Goal: Task Accomplishment & Management: Complete application form

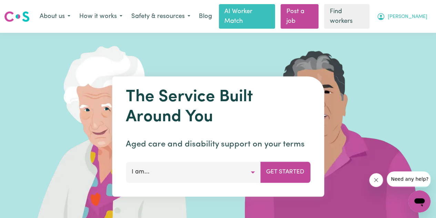
click at [415, 17] on span "[PERSON_NAME]" at bounding box center [408, 17] width 40 height 8
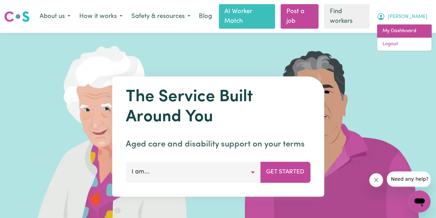
click at [406, 28] on link "My Dashboard" at bounding box center [404, 30] width 55 height 13
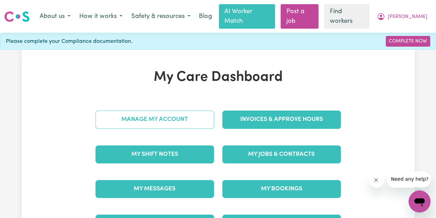
click at [162, 125] on link "Manage My Account" at bounding box center [155, 119] width 119 height 18
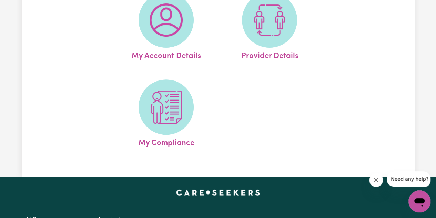
scroll to position [103, 0]
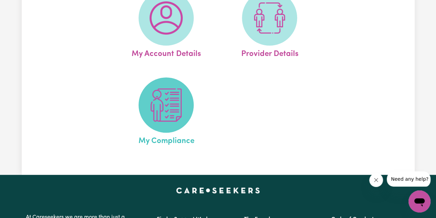
click at [161, 121] on img at bounding box center [166, 104] width 33 height 33
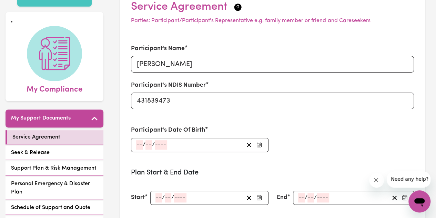
scroll to position [138, 0]
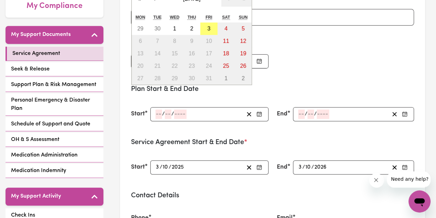
click at [139, 68] on div "/ / « ‹ [DATE] › » Mon Tue Wed Thu Fri Sat Sun 29 30 1 2 3 4 5 6 7 8 9 10 11 12…" at bounding box center [199, 61] width 137 height 14
type input "15"
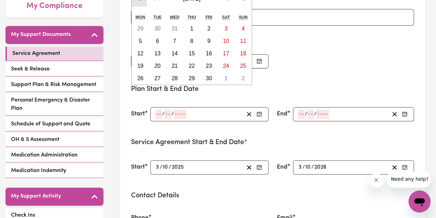
drag, startPoint x: 248, startPoint y: 10, endPoint x: 243, endPoint y: 16, distance: 7.3
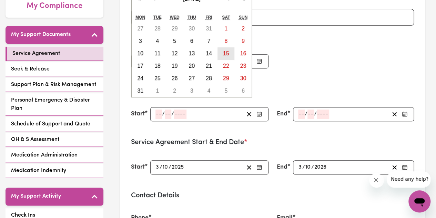
click at [225, 56] on abbr "15" at bounding box center [226, 53] width 6 height 6
type input "[DATE]"
type input "1"
type input "2005"
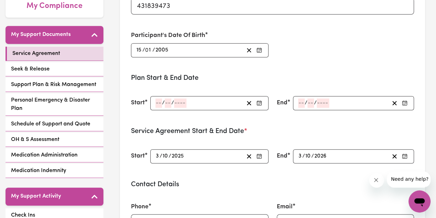
scroll to position [0, 0]
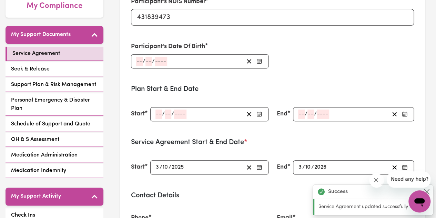
type input "[DATE]"
type input "15"
type input "1"
type input "2005"
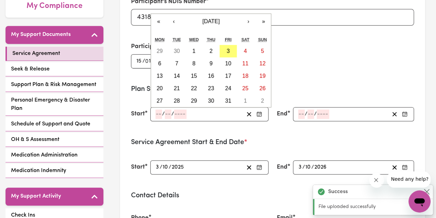
click at [159, 119] on input "number" at bounding box center [159, 113] width 7 height 9
click at [174, 29] on button "‹" at bounding box center [173, 21] width 15 height 15
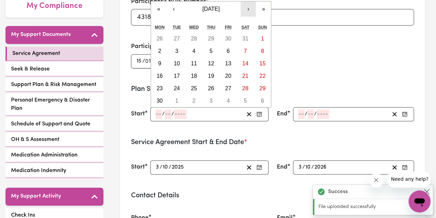
click at [250, 17] on button "›" at bounding box center [248, 8] width 15 height 15
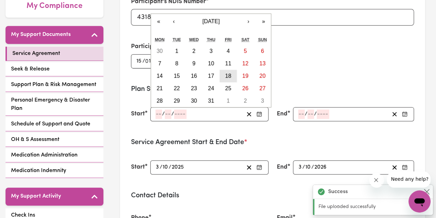
click at [231, 79] on abbr "18" at bounding box center [228, 76] width 6 height 6
type input "[DATE]"
type input "18"
type input "7"
type input "2025"
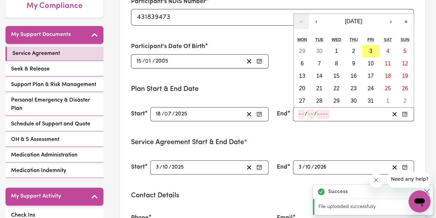
click at [299, 119] on input "number" at bounding box center [301, 113] width 7 height 9
click at [384, 29] on button "›" at bounding box center [391, 21] width 15 height 15
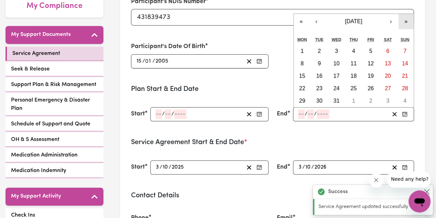
type input "[DATE]"
type input "18"
type input "7"
type input "2025"
click at [406, 29] on button "»" at bounding box center [406, 21] width 15 height 15
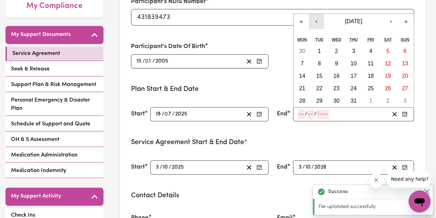
click at [316, 29] on button "‹" at bounding box center [316, 21] width 15 height 15
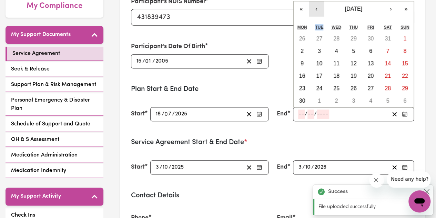
click at [316, 34] on div "« ‹ [DATE] › » Mon Tue Wed Thu Fri Sat Sun 26 27 28 29 30 31 1 2 3 4 5 6 7 8 9 …" at bounding box center [354, 54] width 121 height 106
click at [317, 17] on button "‹" at bounding box center [316, 8] width 15 height 15
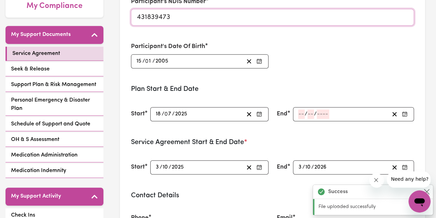
click at [317, 23] on input "431839473" at bounding box center [272, 17] width 283 height 17
click at [313, 121] on div "/ / « ‹ [DATE] › » Mon Tue Wed Thu Fri Sat Sun 28 29 30 1 2 3 4 5 6 7 8 9 10 11…" at bounding box center [353, 114] width 121 height 14
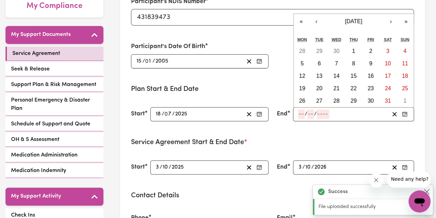
click at [300, 119] on input "number" at bounding box center [301, 113] width 7 height 9
click at [320, 29] on button "‹" at bounding box center [316, 21] width 15 height 15
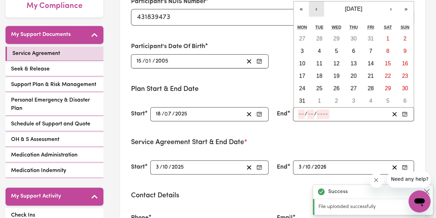
click at [317, 17] on button "‹" at bounding box center [316, 8] width 15 height 15
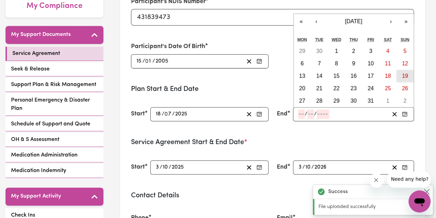
click at [403, 79] on abbr "19" at bounding box center [405, 76] width 6 height 6
type input "[DATE]"
type input "19"
type input "7"
type input "2026"
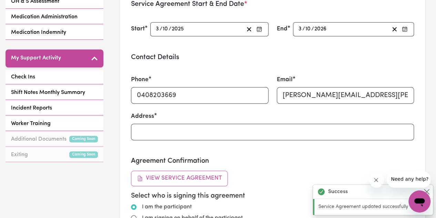
type input "[DATE]"
type input "19"
type input "7"
type input "2026"
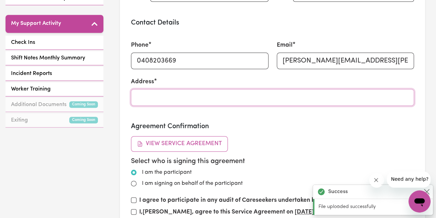
click at [190, 106] on input "Address" at bounding box center [272, 97] width 283 height 17
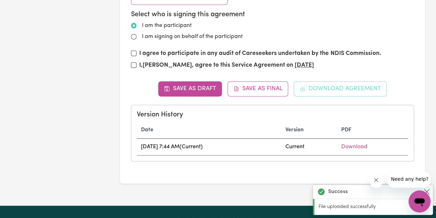
scroll to position [414, 0]
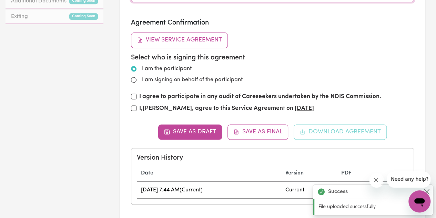
type input "[STREET_ADDRESS]"
click at [330, 162] on div "Save as Draft Save as Final Download Agreement Version History Date Version PDF…" at bounding box center [272, 164] width 283 height 80
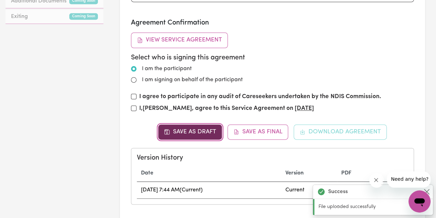
click at [177, 139] on button "Save as Draft" at bounding box center [190, 131] width 64 height 15
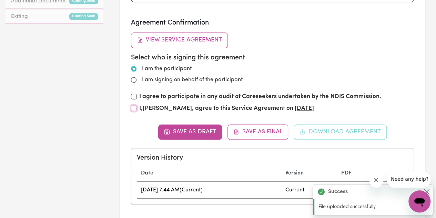
click at [136, 111] on input "I, [PERSON_NAME] , agree to this Service Agreement on [DATE]" at bounding box center [134, 108] width 6 height 6
checkbox input "true"
click at [140, 104] on div "I agree to participate in any audit of Careseekers undertaken by the NDIS Commi…" at bounding box center [272, 98] width 283 height 12
click at [134, 99] on input "I agree to participate in any audit of Careseekers undertaken by the NDIS Commi…" at bounding box center [134, 96] width 6 height 6
checkbox input "true"
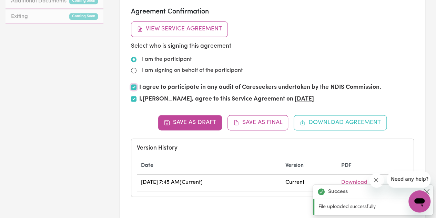
scroll to position [0, 0]
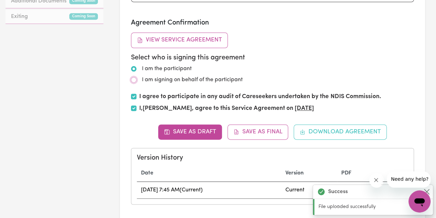
click at [137, 82] on input "I am signing on behalf of the participant" at bounding box center [134, 80] width 6 height 6
radio input "true"
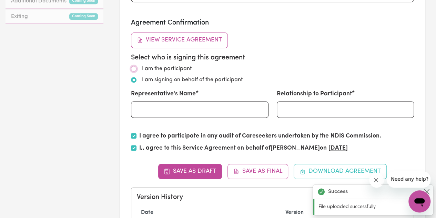
click at [135, 71] on input "I am the participant" at bounding box center [134, 69] width 6 height 6
radio input "true"
radio input "false"
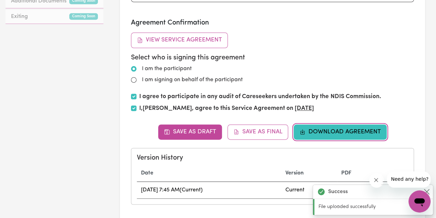
click at [323, 139] on button "Download Agreement" at bounding box center [340, 131] width 93 height 15
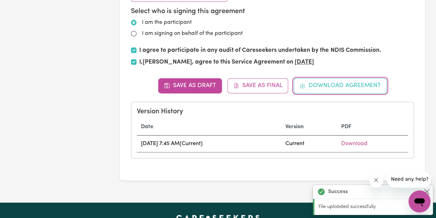
scroll to position [586, 0]
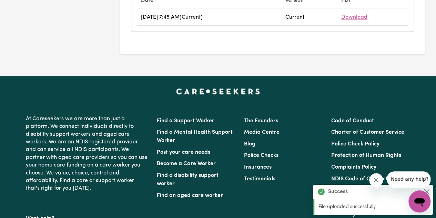
click at [363, 20] on link "Download" at bounding box center [354, 17] width 26 height 6
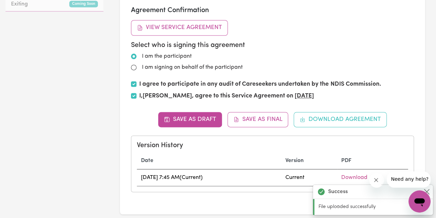
scroll to position [517, 0]
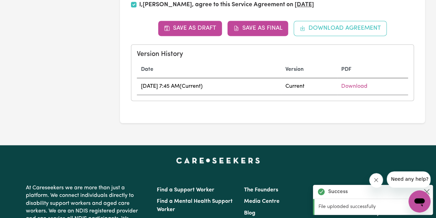
click at [255, 36] on button "Save as Final" at bounding box center [258, 28] width 61 height 15
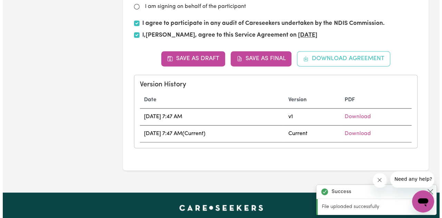
scroll to position [414, 0]
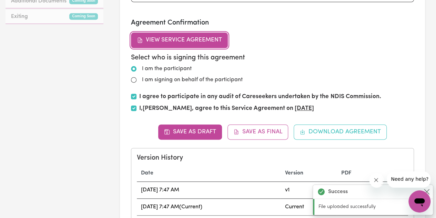
click at [201, 48] on button "View Service Agreement" at bounding box center [179, 39] width 97 height 15
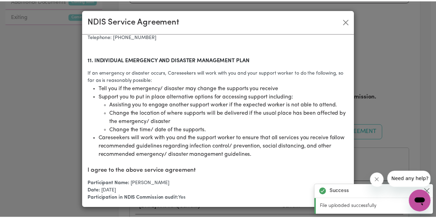
scroll to position [2, 0]
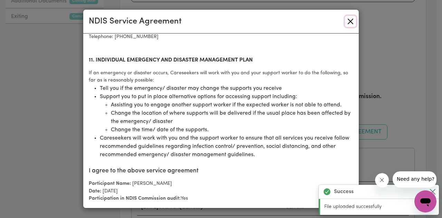
click at [346, 19] on button "Close" at bounding box center [350, 21] width 11 height 11
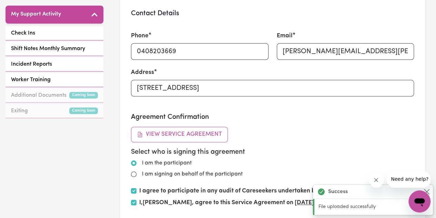
scroll to position [310, 0]
